Goal: Task Accomplishment & Management: Use online tool/utility

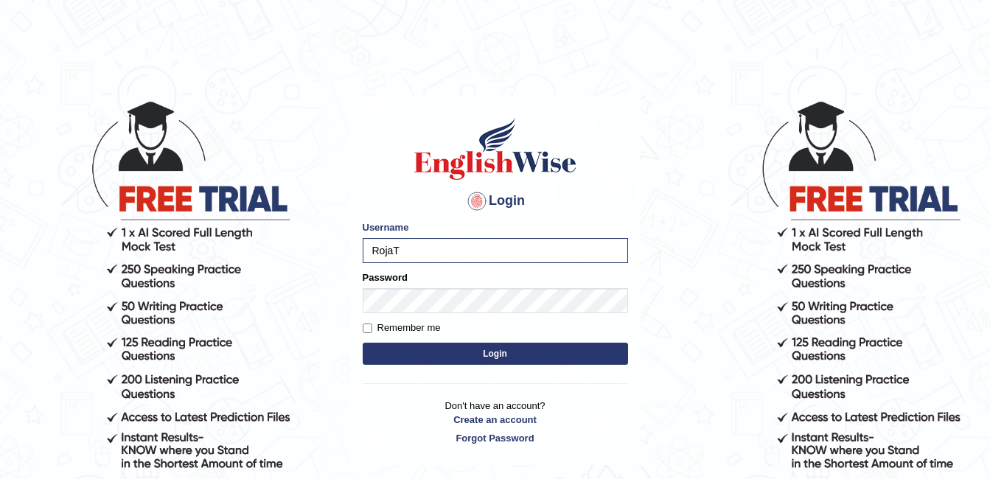
click at [363, 343] on button "Login" at bounding box center [495, 354] width 265 height 22
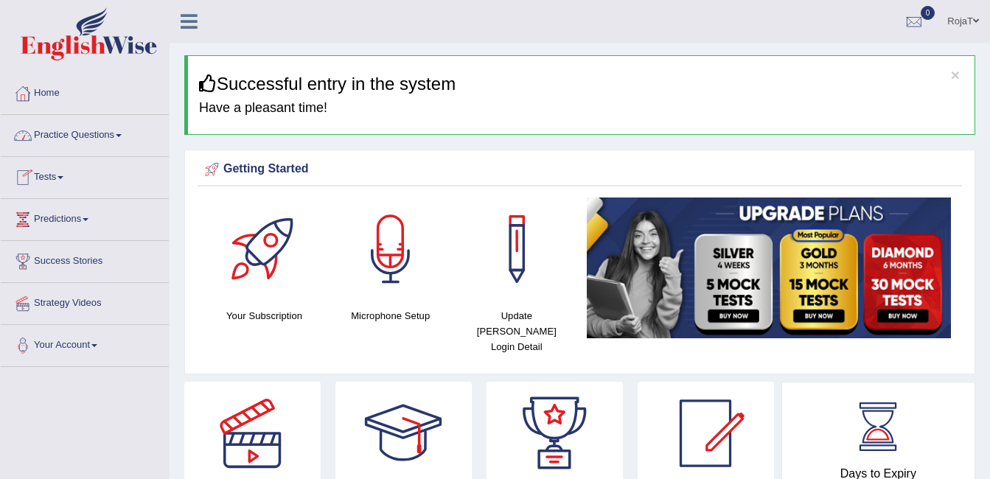
click at [63, 178] on span at bounding box center [61, 177] width 6 height 3
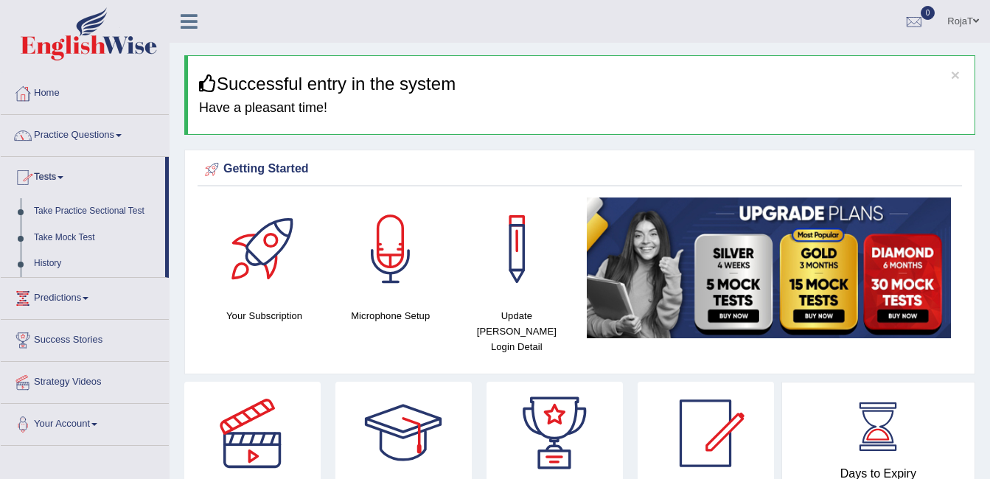
click at [52, 139] on link "Practice Questions" at bounding box center [85, 133] width 168 height 37
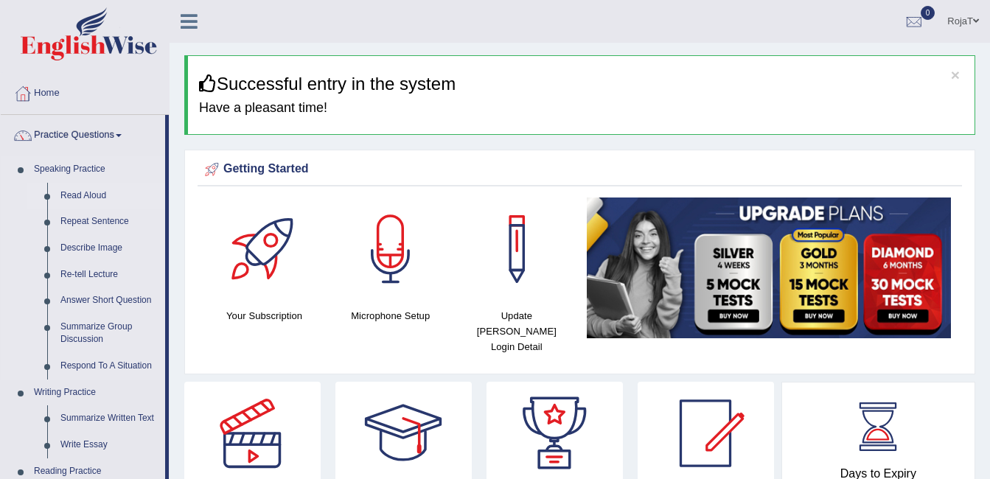
click at [85, 194] on link "Read Aloud" at bounding box center [109, 196] width 111 height 27
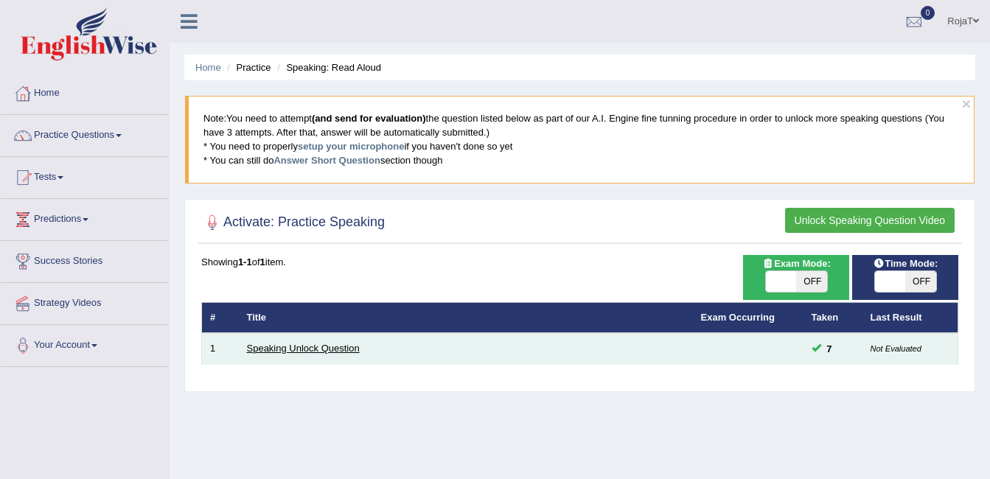
click at [324, 343] on link "Speaking Unlock Question" at bounding box center [303, 348] width 113 height 11
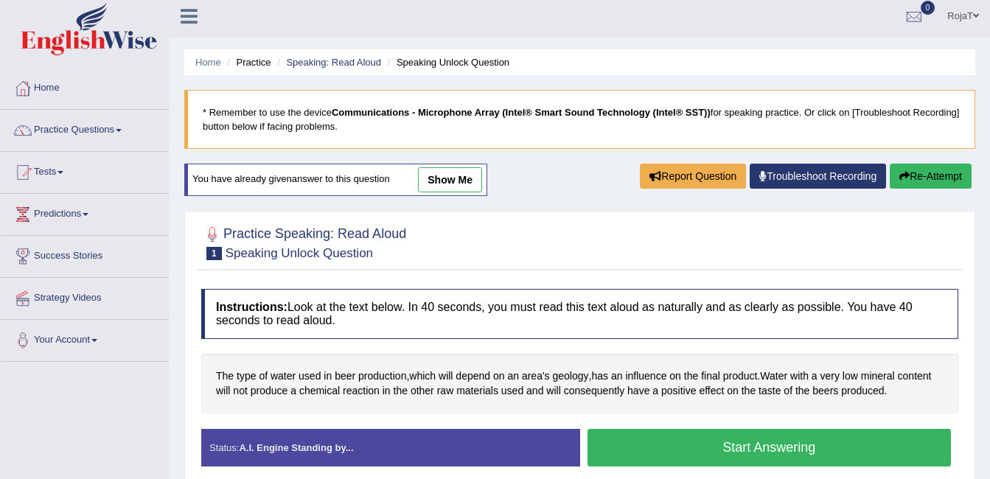
scroll to position [4, 0]
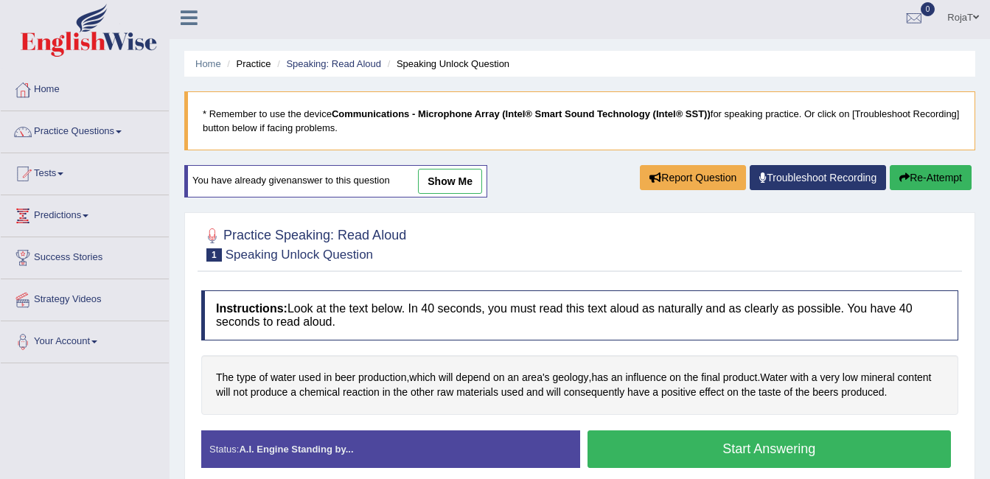
click at [780, 457] on button "Start Answering" at bounding box center [770, 450] width 364 height 38
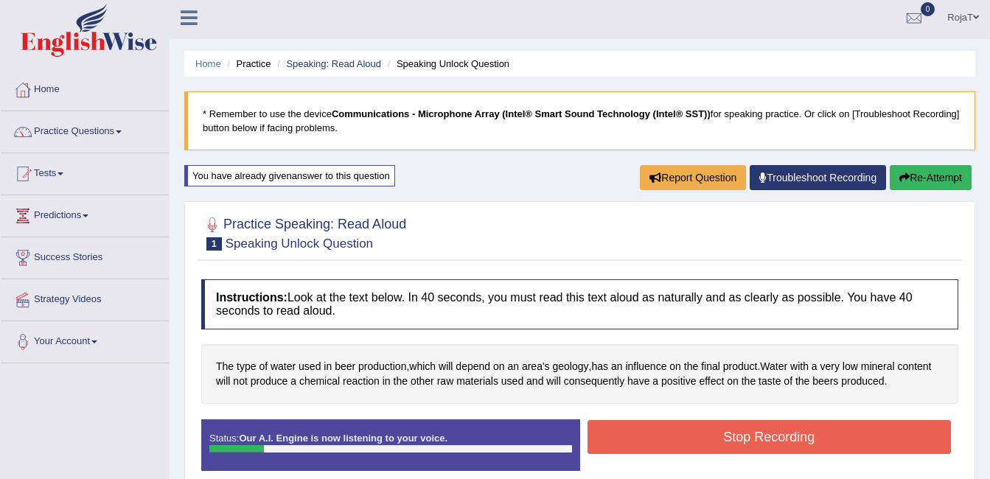
click at [726, 433] on button "Stop Recording" at bounding box center [770, 437] width 364 height 34
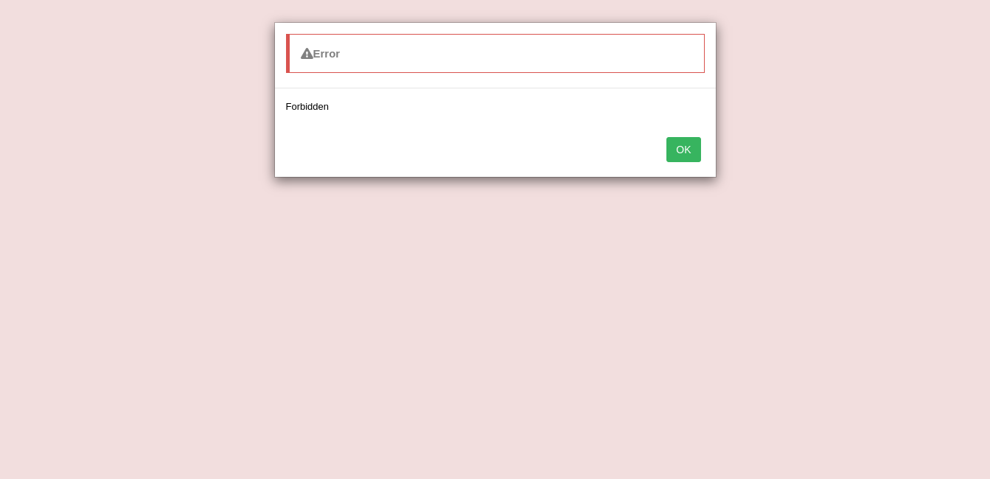
click at [687, 150] on button "OK" at bounding box center [684, 149] width 34 height 25
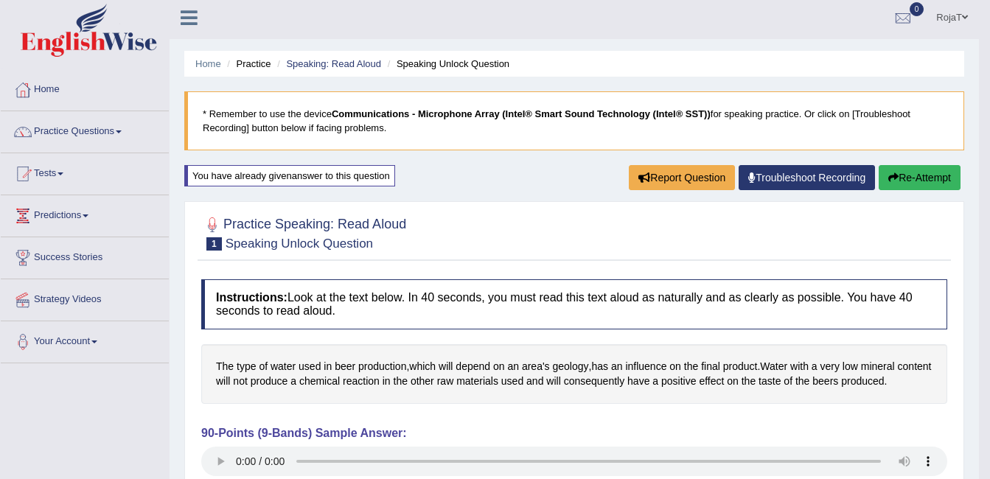
drag, startPoint x: 985, startPoint y: 97, endPoint x: 1001, endPoint y: 230, distance: 134.4
click at [990, 230] on html "Toggle navigation Home Practice Questions Speaking Practice Read Aloud Repeat S…" at bounding box center [495, 235] width 990 height 479
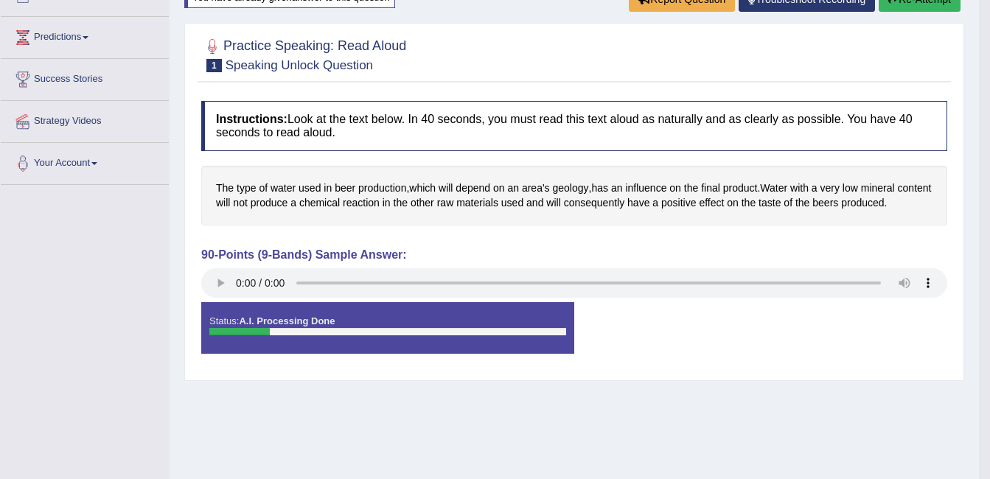
scroll to position [0, 0]
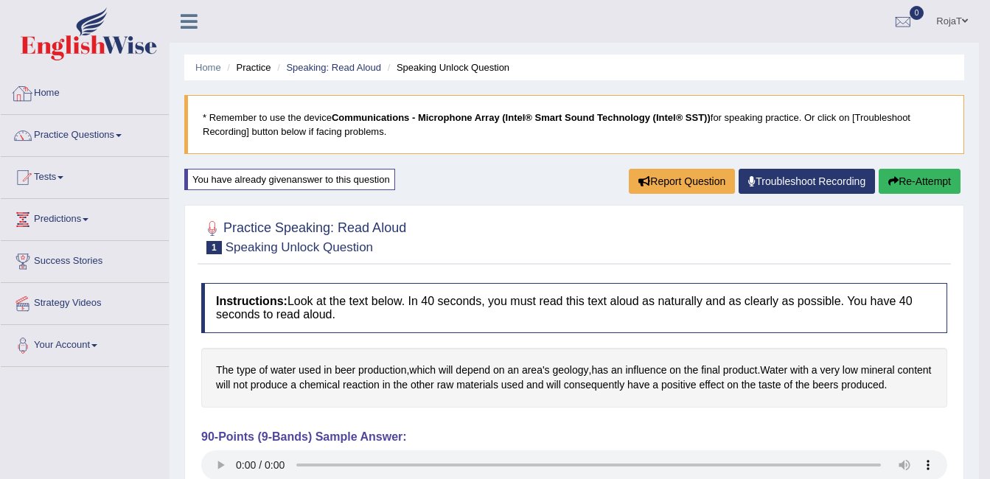
click at [39, 102] on link "Home" at bounding box center [85, 91] width 168 height 37
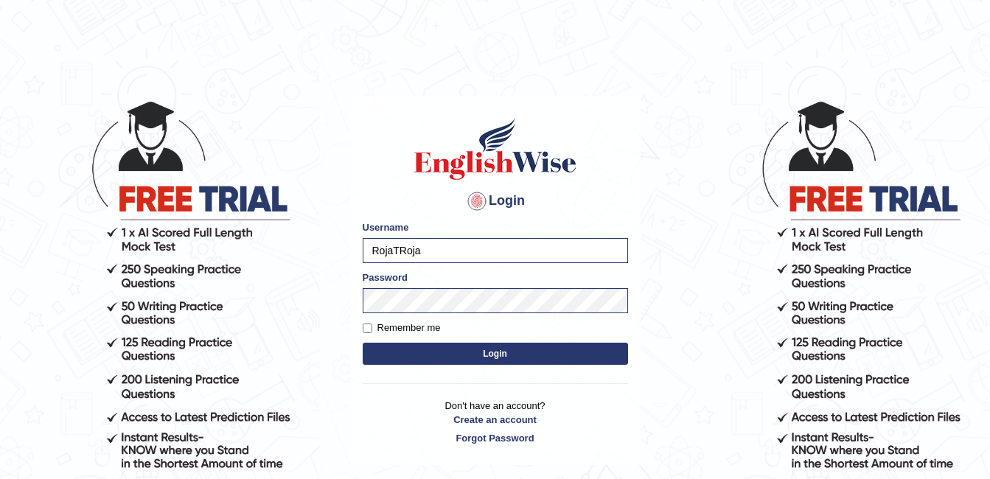
type input "RojaTRoja"
